Goal: Register for event/course

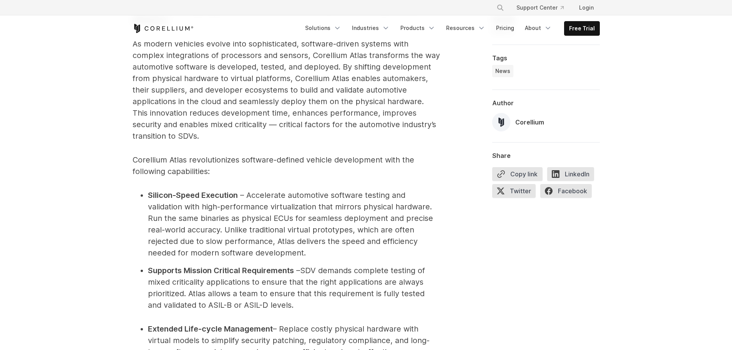
scroll to position [692, 0]
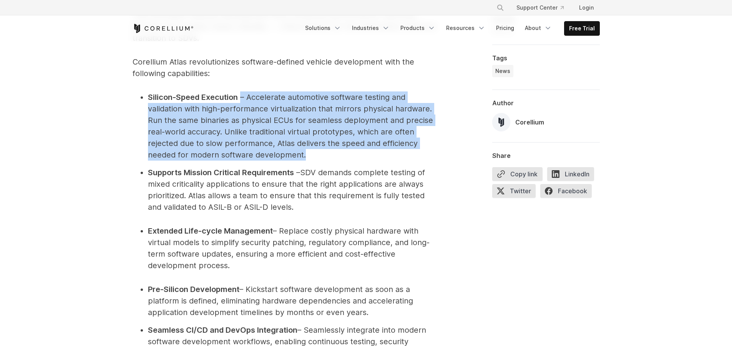
drag, startPoint x: 240, startPoint y: 123, endPoint x: 374, endPoint y: 173, distance: 143.1
click at [374, 161] on li "Silicon-Speed Execution – Accelerate automotive software testing and validation…" at bounding box center [294, 125] width 292 height 69
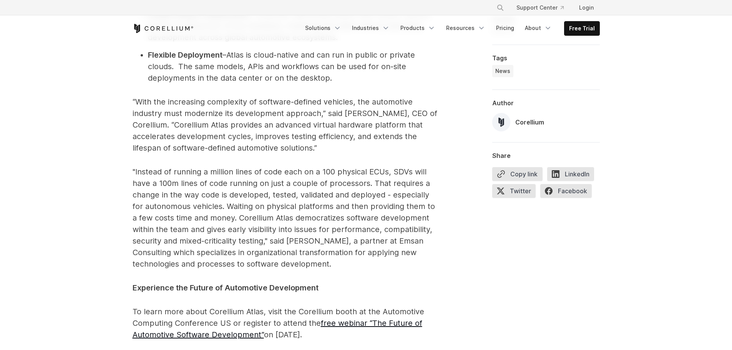
scroll to position [1115, 0]
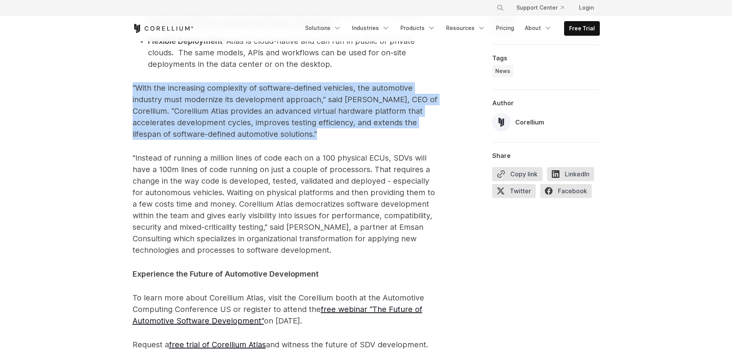
drag, startPoint x: 107, startPoint y: 105, endPoint x: 388, endPoint y: 158, distance: 286.0
click at [388, 140] on p "“With the increasing complexity of software-defined vehicles, the automotive in…" at bounding box center [287, 111] width 308 height 58
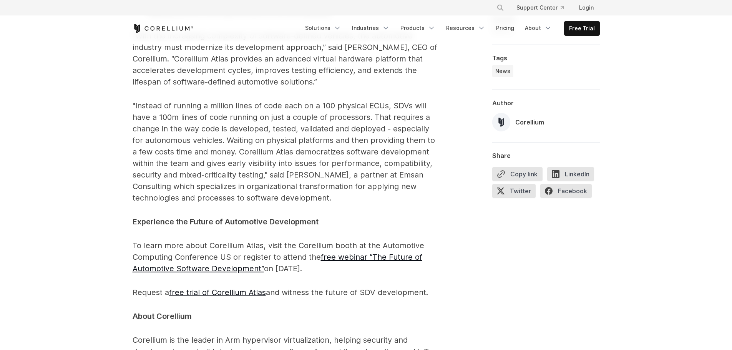
scroll to position [1153, 0]
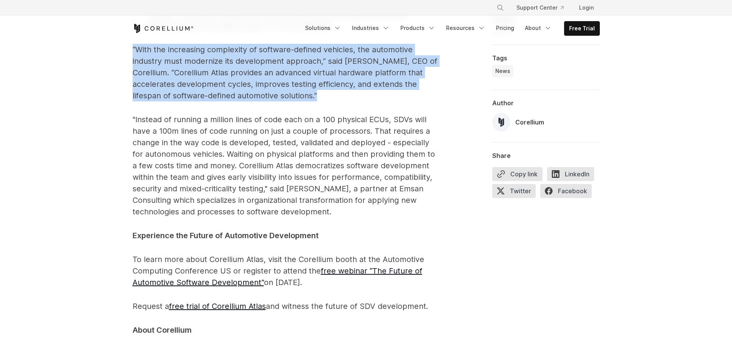
drag, startPoint x: 115, startPoint y: 70, endPoint x: 339, endPoint y: 120, distance: 229.2
click at [339, 101] on p "“With the increasing complexity of software-defined vehicles, the automotive in…" at bounding box center [287, 73] width 308 height 58
drag, startPoint x: 214, startPoint y: 101, endPoint x: 85, endPoint y: 72, distance: 132.3
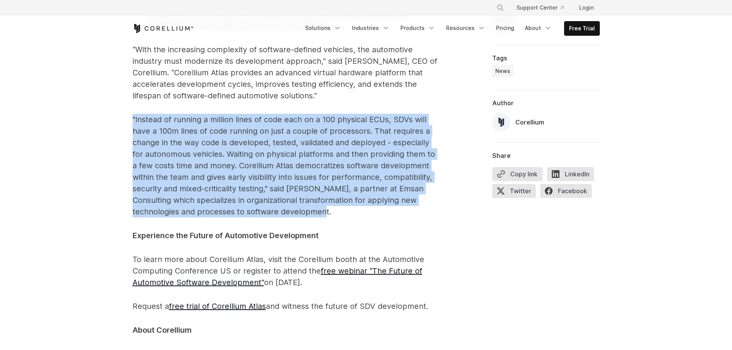
drag, startPoint x: 129, startPoint y: 134, endPoint x: 382, endPoint y: 230, distance: 270.2
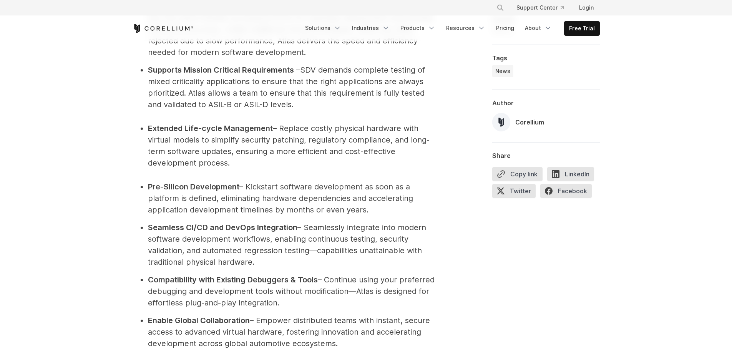
scroll to position [730, 0]
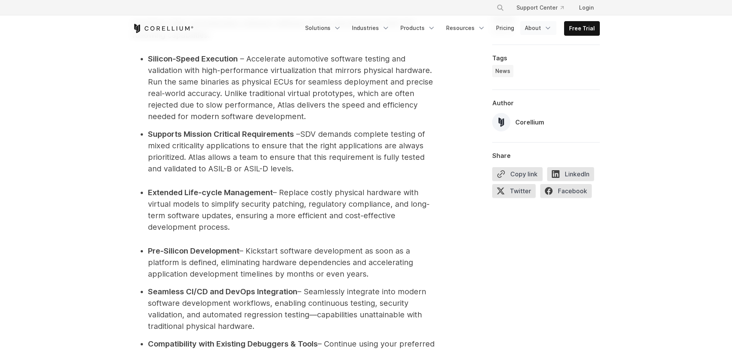
click at [545, 32] on link "About" at bounding box center [538, 28] width 36 height 14
click at [475, 32] on link "Resources" at bounding box center [466, 28] width 48 height 14
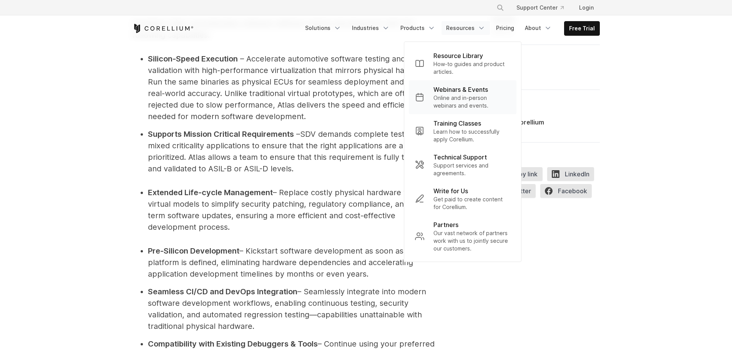
click at [475, 100] on p "Online and in-person webinars and events." at bounding box center [472, 101] width 77 height 15
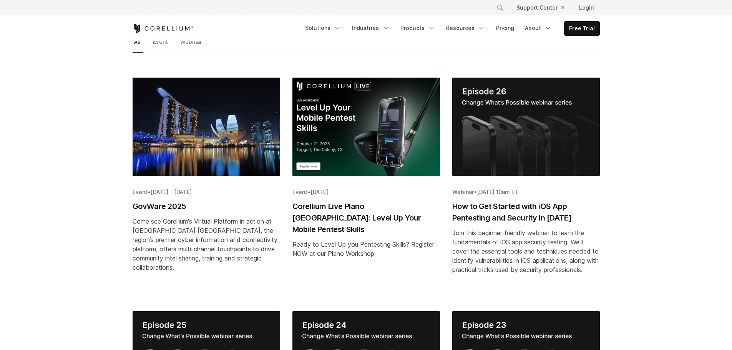
click at [73, 150] on div "All Event Webinar *** ***** ******* Event • [DATE] - [DATE] GovWare 2025 Come s…" at bounding box center [366, 334] width 717 height 594
click at [75, 172] on div "All Event Webinar *** ***** ******* Event • [DATE] - [DATE] GovWare 2025 Come s…" at bounding box center [366, 334] width 717 height 594
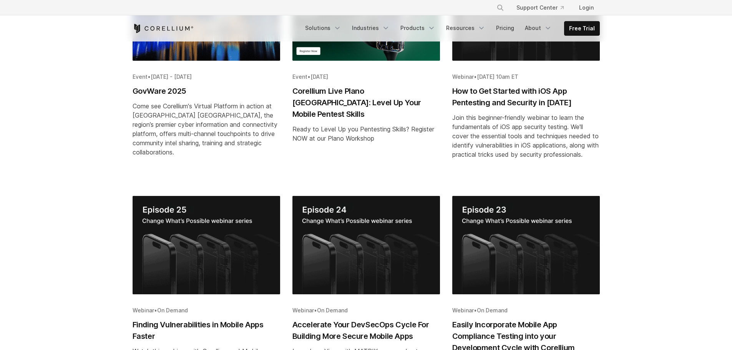
scroll to position [77, 0]
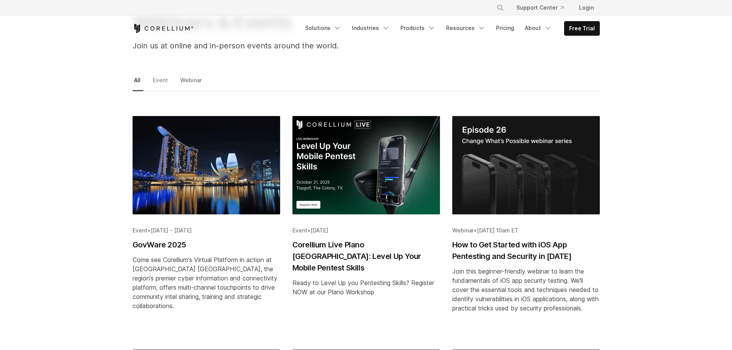
click at [165, 82] on link "Event" at bounding box center [160, 83] width 19 height 16
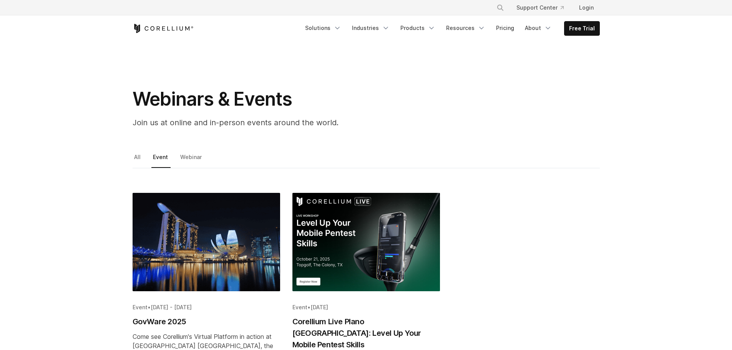
click at [545, 98] on div "Webinars & Events Join us at online and in-person events around the world." at bounding box center [366, 111] width 483 height 47
